Goal: Task Accomplishment & Management: Complete application form

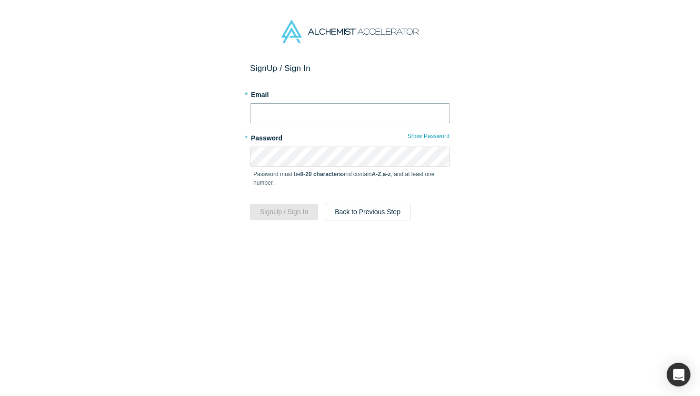
click at [367, 121] on input "text" at bounding box center [350, 113] width 200 height 20
click at [394, 117] on input "text" at bounding box center [350, 113] width 200 height 20
type input "[EMAIL_ADDRESS][DOMAIN_NAME]"
click at [344, 146] on div "* Password Show Password Password must be 8-20 characters and contain A-Z , a-z…" at bounding box center [350, 163] width 200 height 67
click at [438, 135] on button "Show Password" at bounding box center [428, 136] width 43 height 12
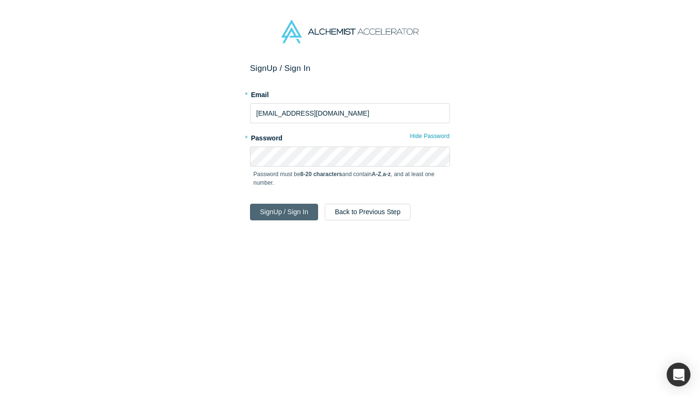
click at [284, 213] on button "Sign Up / Sign In" at bounding box center [284, 212] width 68 height 17
